Goal: Task Accomplishment & Management: Complete application form

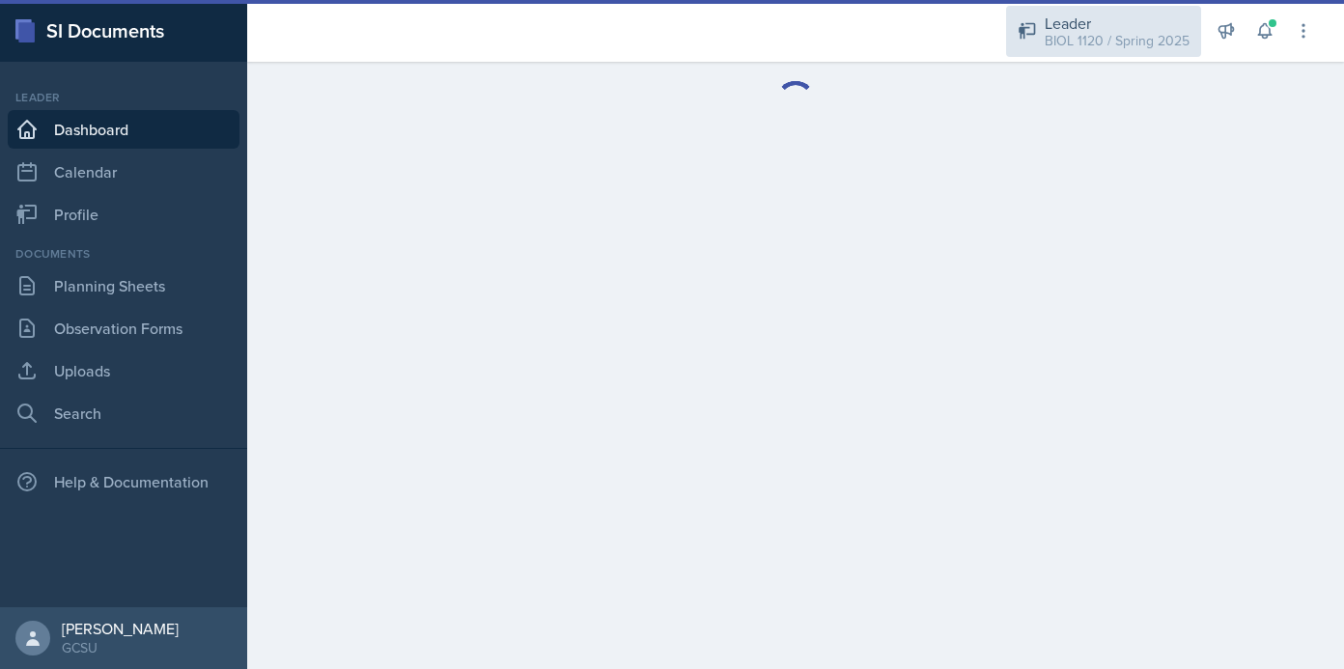
click at [1125, 42] on div "BIOL 1120 / Spring 2025" at bounding box center [1116, 41] width 145 height 20
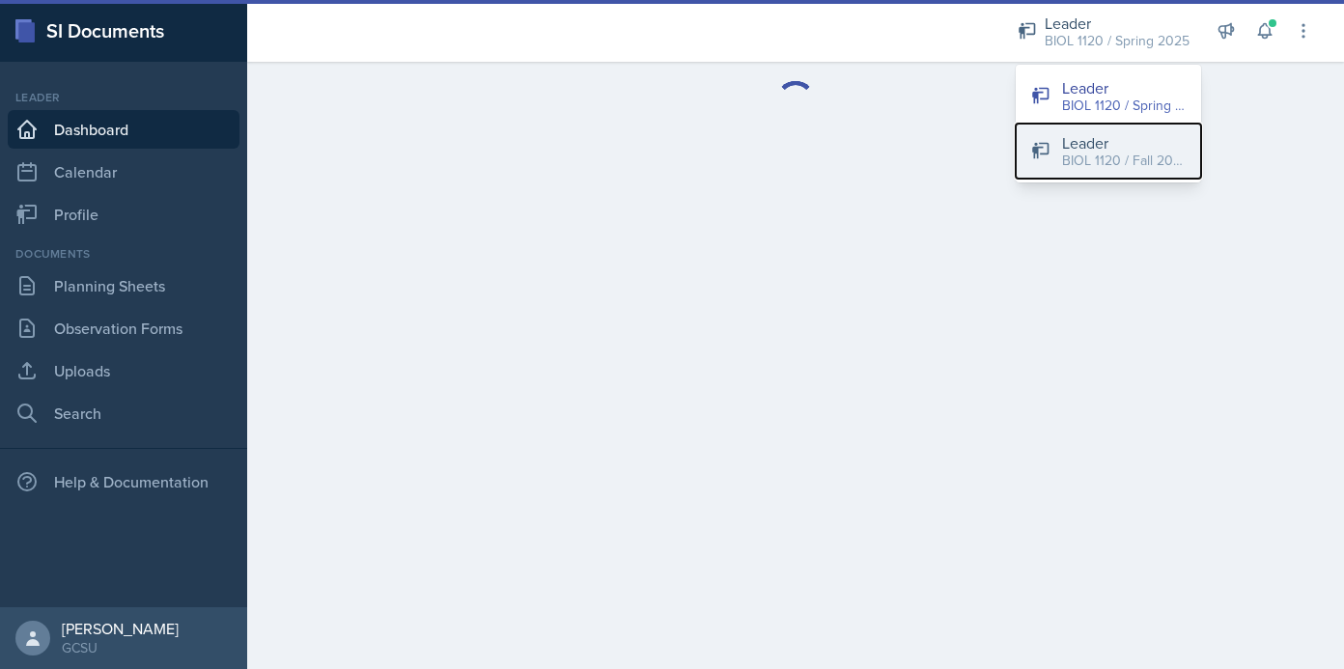
click at [1103, 161] on div "BIOL 1120 / Fall 2025" at bounding box center [1124, 161] width 124 height 20
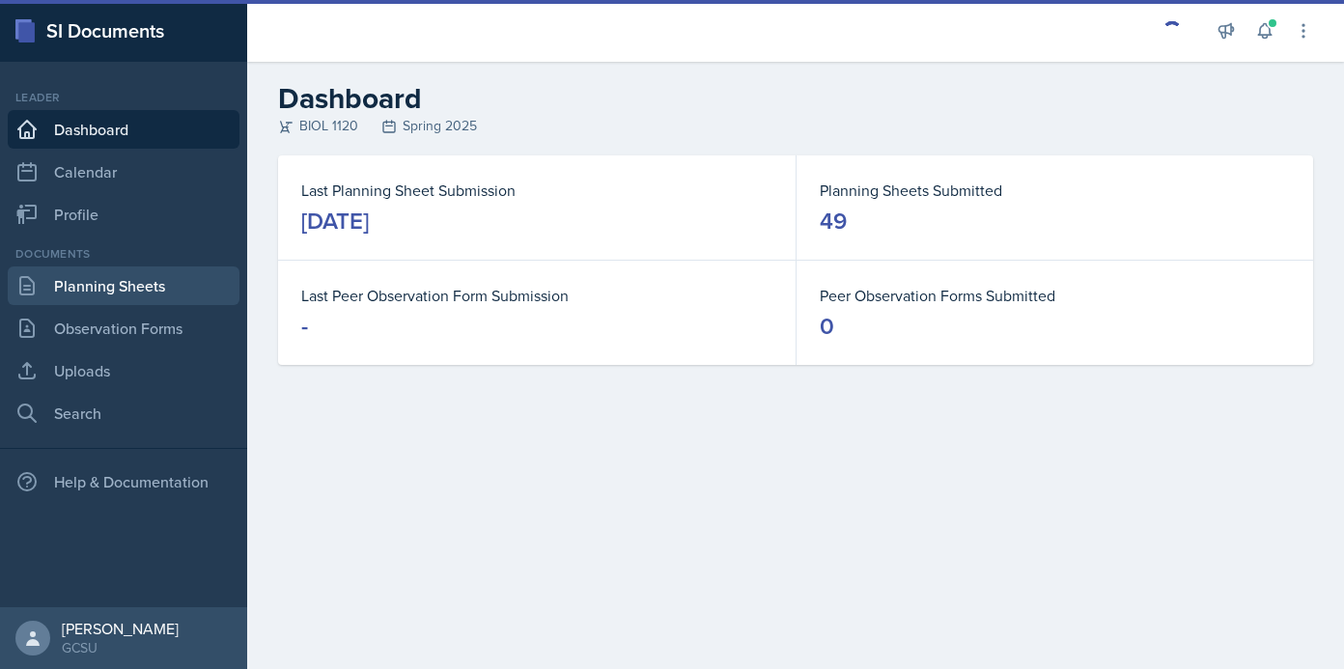
click at [76, 287] on link "Planning Sheets" at bounding box center [124, 285] width 232 height 39
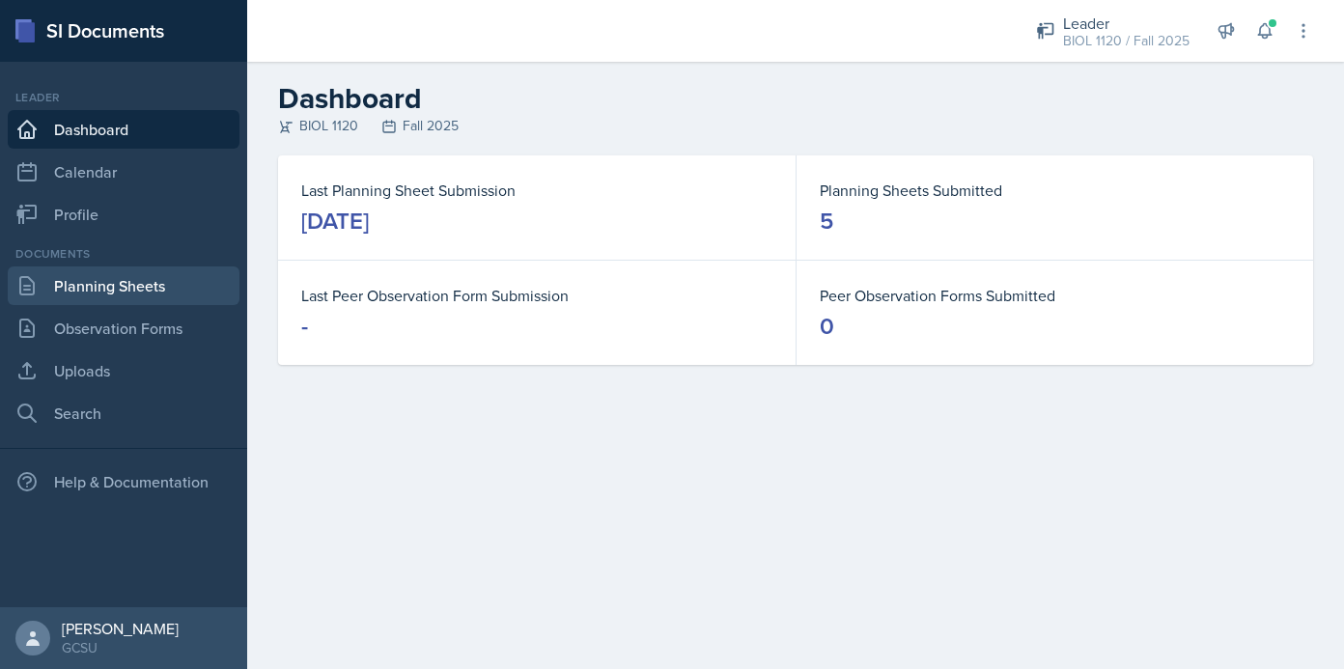
click at [127, 285] on link "Planning Sheets" at bounding box center [124, 285] width 232 height 39
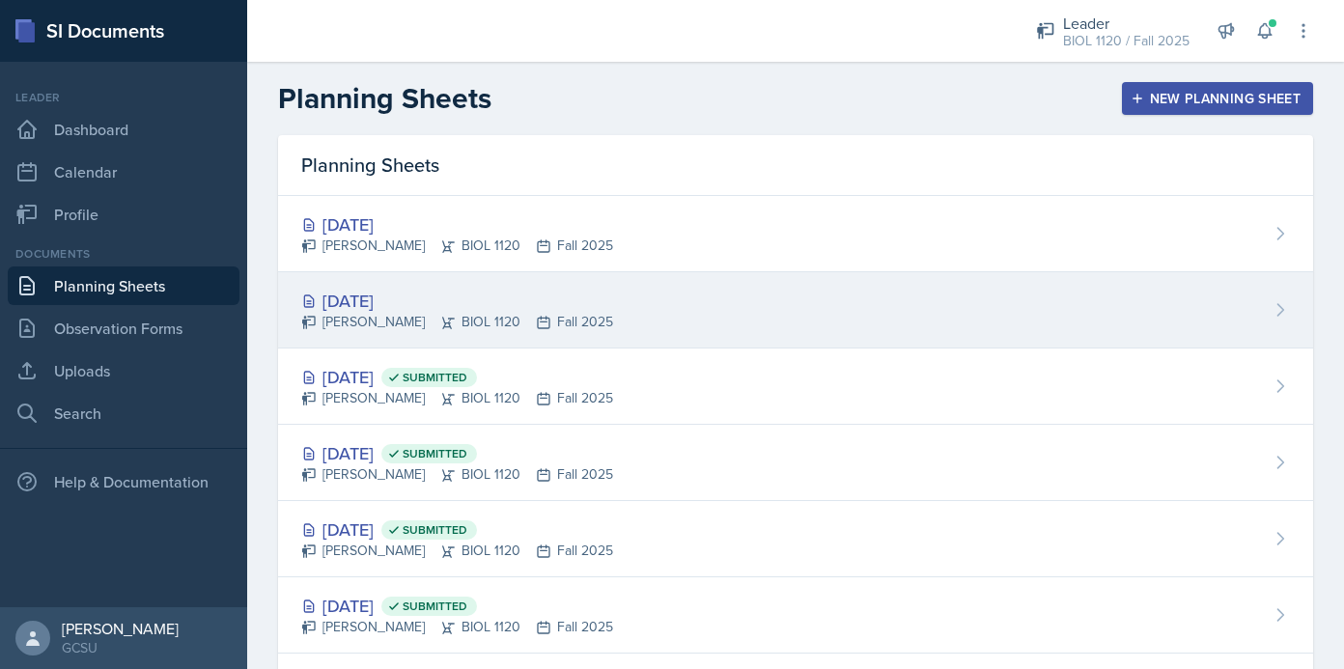
click at [702, 309] on div "[DATE] [PERSON_NAME] BIOL 1120 Fall 2025" at bounding box center [795, 310] width 1035 height 76
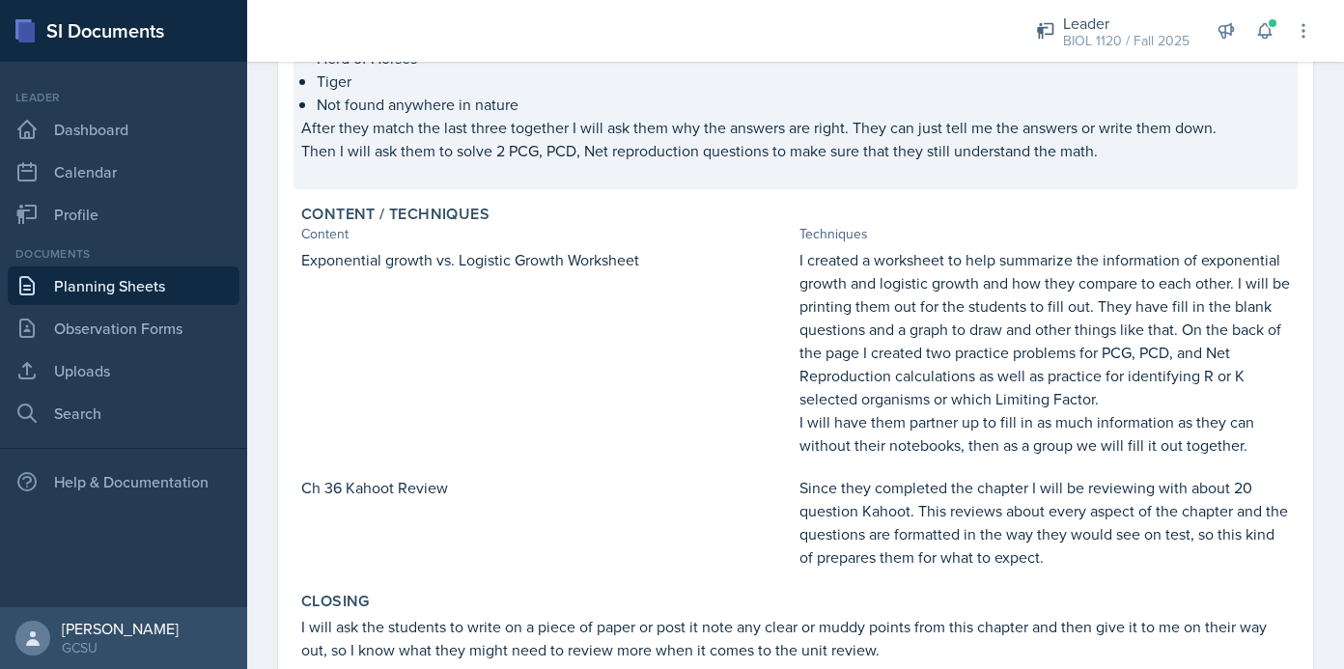
scroll to position [837, 0]
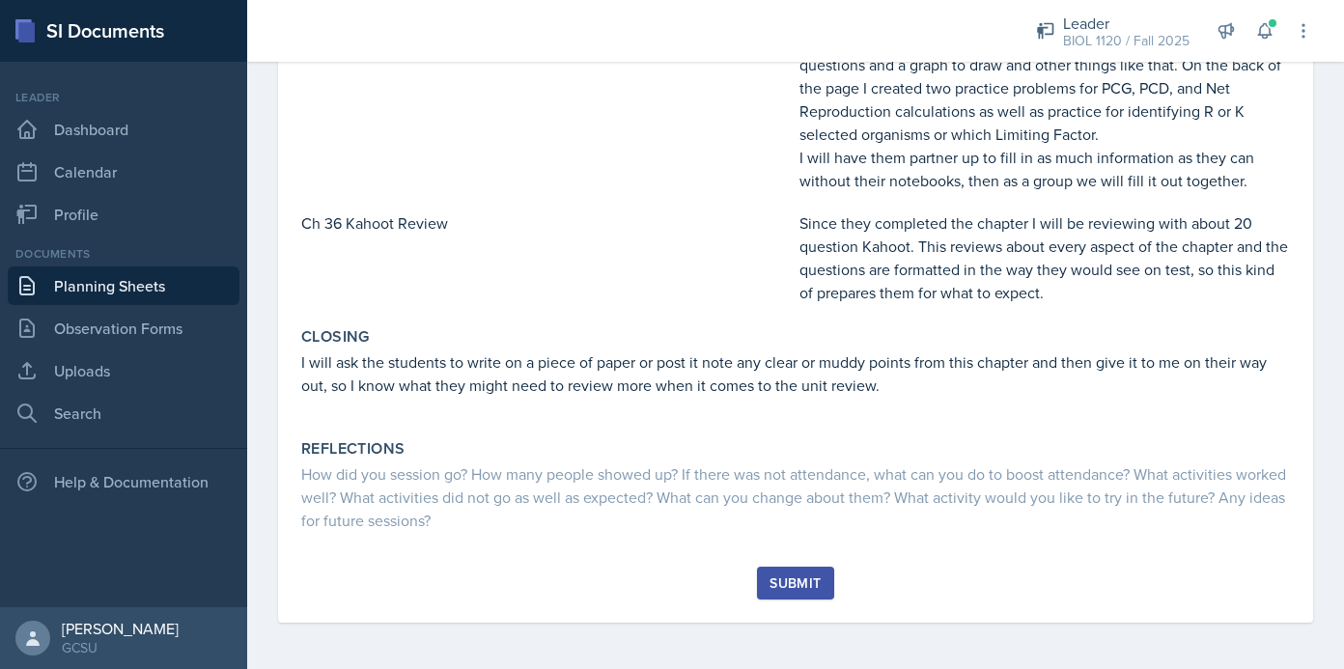
click at [804, 585] on div "Submit" at bounding box center [794, 582] width 51 height 15
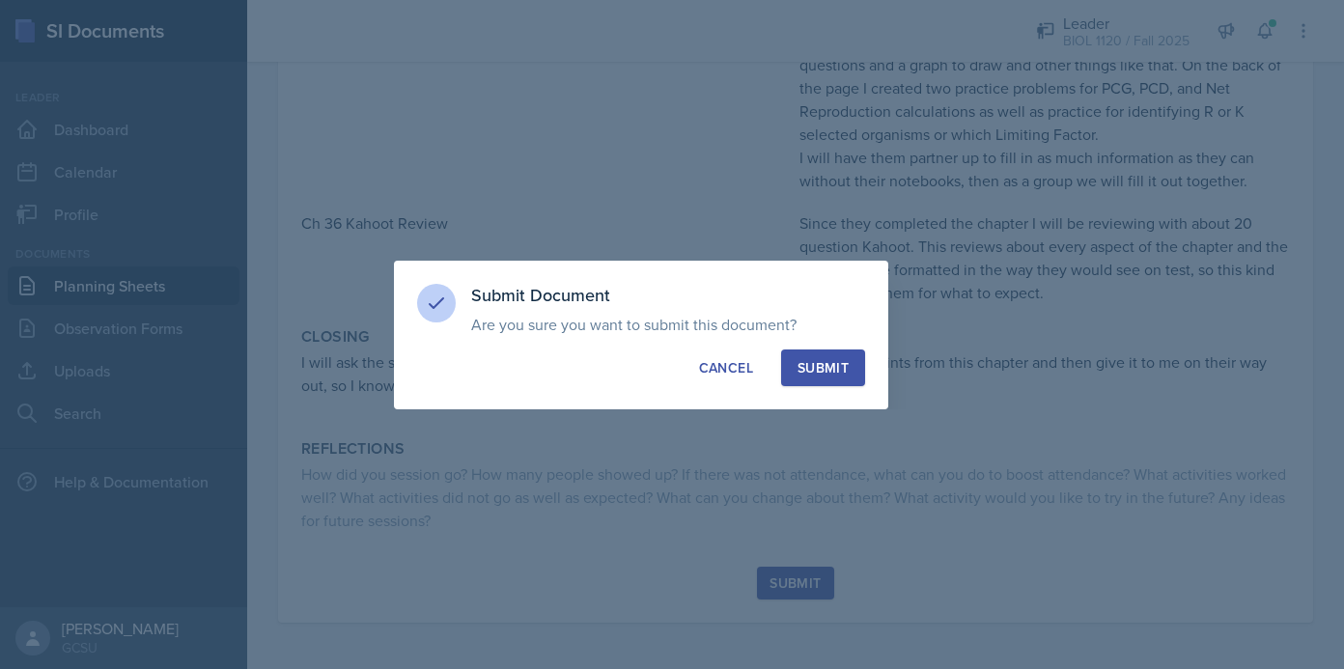
click at [845, 366] on div "Submit" at bounding box center [822, 367] width 51 height 19
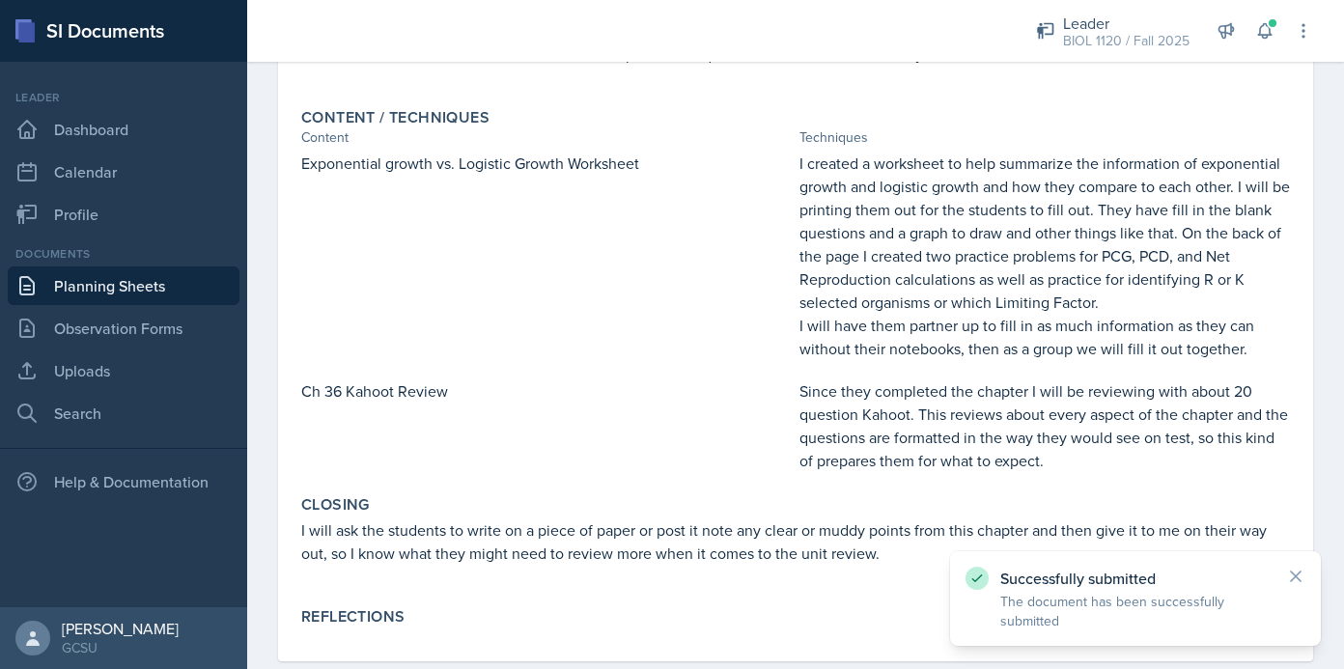
scroll to position [688, 0]
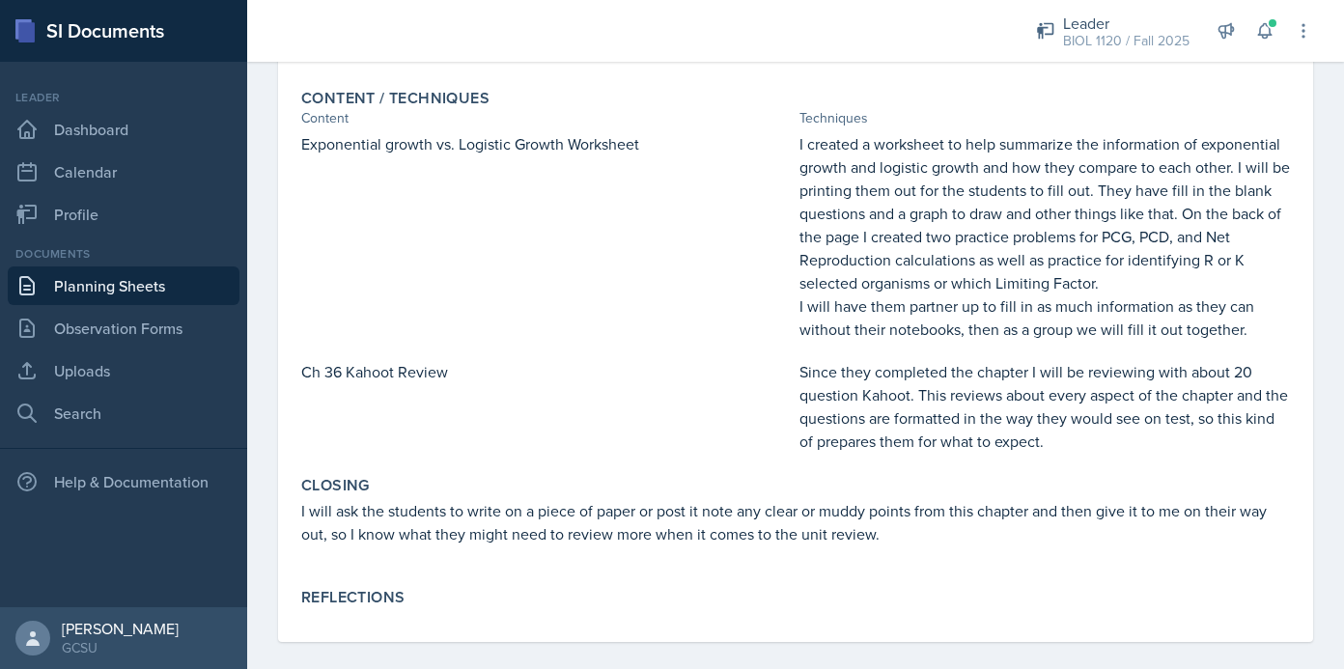
click at [138, 293] on link "Planning Sheets" at bounding box center [124, 285] width 232 height 39
